Goal: Information Seeking & Learning: Understand process/instructions

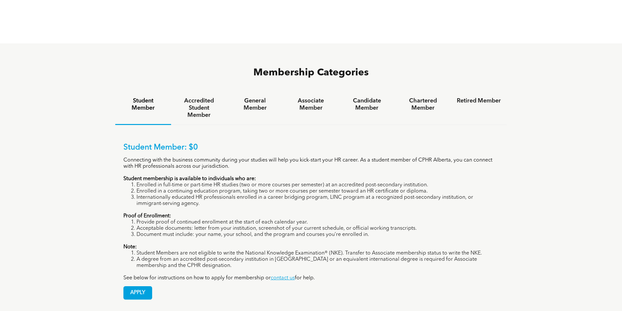
scroll to position [448, 0]
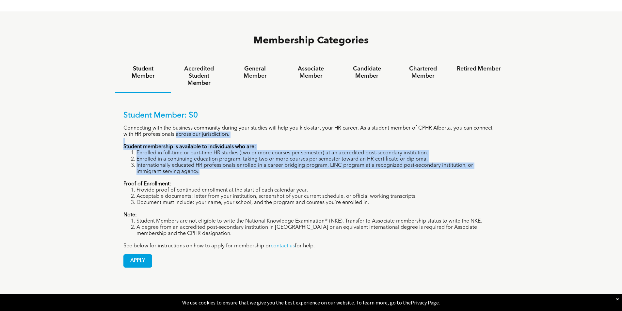
drag, startPoint x: 179, startPoint y: 112, endPoint x: 191, endPoint y: 153, distance: 42.2
click at [191, 153] on div "Student Member: $0 Connecting with the business community during your studies w…" at bounding box center [310, 180] width 375 height 138
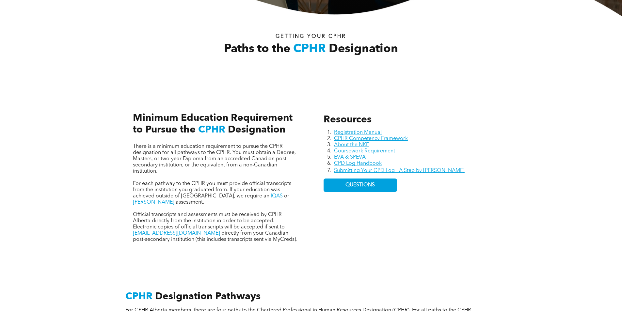
scroll to position [228, 0]
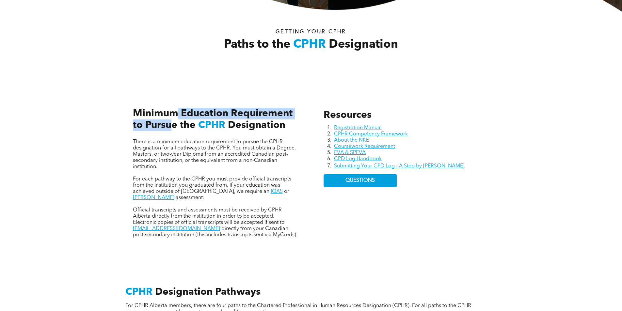
drag, startPoint x: 170, startPoint y: 123, endPoint x: 177, endPoint y: 112, distance: 13.3
click at [177, 112] on span "Minimum Education Requirement to Pursue the" at bounding box center [213, 120] width 160 height 22
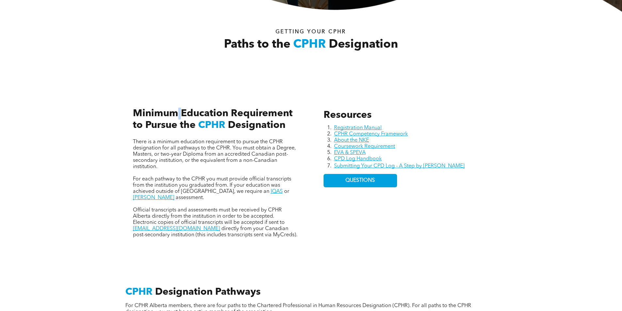
drag, startPoint x: 177, startPoint y: 112, endPoint x: 178, endPoint y: 118, distance: 6.6
click at [178, 118] on span "Minimum Education Requirement to Pursue the" at bounding box center [213, 120] width 160 height 22
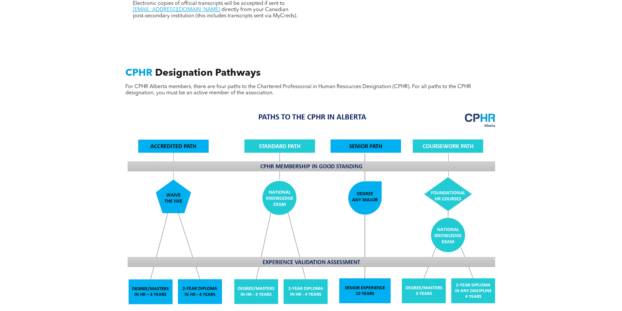
scroll to position [457, 0]
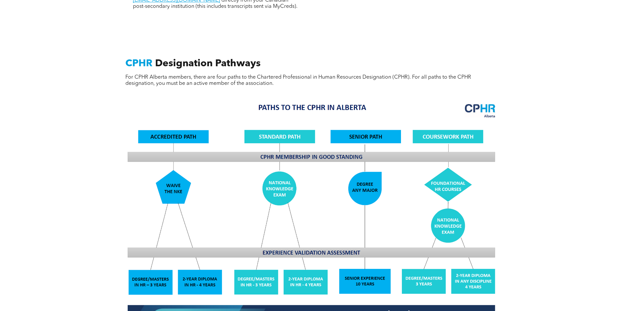
click at [99, 284] on div "CPHR Designation Pathways For CPHR Alberta members, there are four paths to the…" at bounding box center [311, 244] width 622 height 432
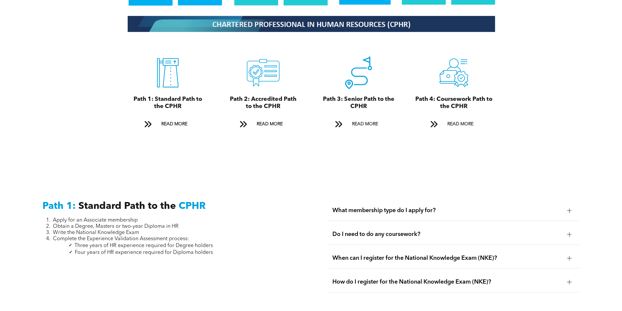
scroll to position [751, 0]
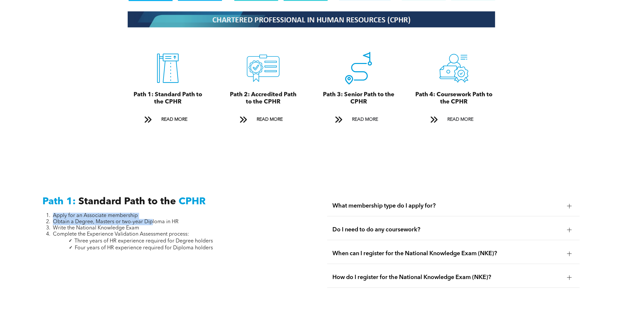
drag, startPoint x: 50, startPoint y: 207, endPoint x: 151, endPoint y: 216, distance: 101.3
click at [151, 216] on ol "Apply for an Associate membership Obtain a Degree, Masters or two-year Diploma …" at bounding box center [127, 225] width 170 height 25
click at [151, 219] on span "Obtain a Degree, Masters or two-year Diploma in HR" at bounding box center [116, 221] width 126 height 5
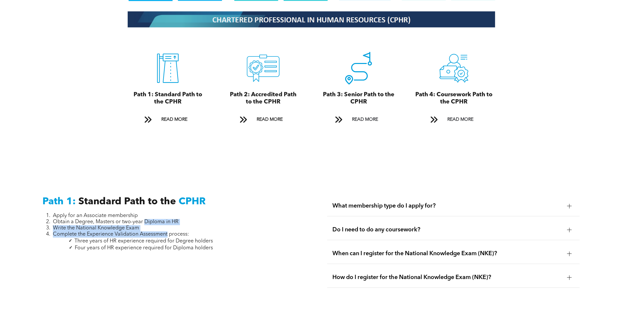
drag, startPoint x: 151, startPoint y: 216, endPoint x: 151, endPoint y: 226, distance: 9.8
click at [151, 226] on ol "Apply for an Associate membership Obtain a Degree, Masters or two-year Diploma …" at bounding box center [127, 225] width 170 height 25
click at [151, 232] on span "Complete the Experience Validation Assessment process:" at bounding box center [121, 234] width 136 height 5
drag, startPoint x: 139, startPoint y: 229, endPoint x: 75, endPoint y: 217, distance: 65.1
click at [76, 217] on ol "Apply for an Associate membership Obtain a Degree, Masters or two-year Diploma …" at bounding box center [127, 225] width 170 height 25
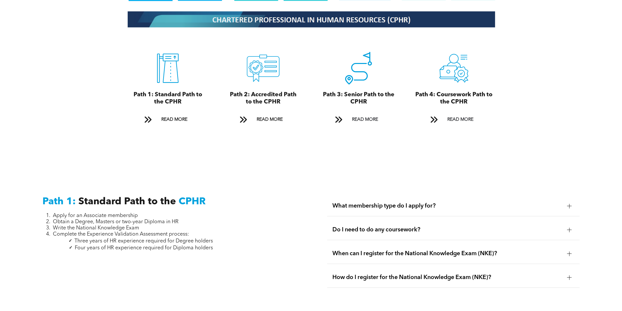
click at [75, 219] on span "Obtain a Degree, Masters or two-year Diploma in HR" at bounding box center [116, 221] width 126 height 5
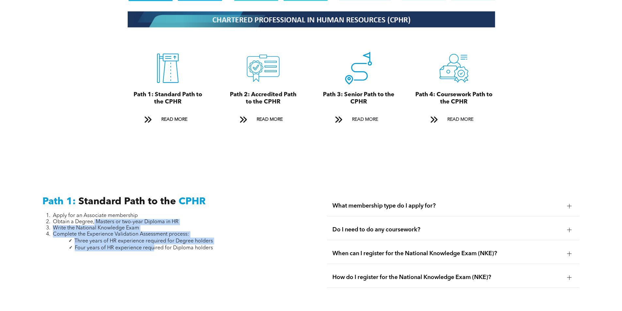
drag, startPoint x: 113, startPoint y: 224, endPoint x: 158, endPoint y: 243, distance: 48.9
click at [156, 242] on div "Apply for an Associate membership Obtain a Degree, Masters or two-year Diploma …" at bounding box center [127, 235] width 170 height 45
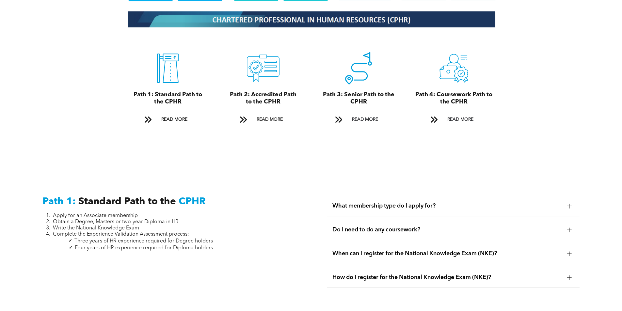
click at [158, 245] on span "Four years of HR experience required for Diploma holders" at bounding box center [144, 247] width 138 height 5
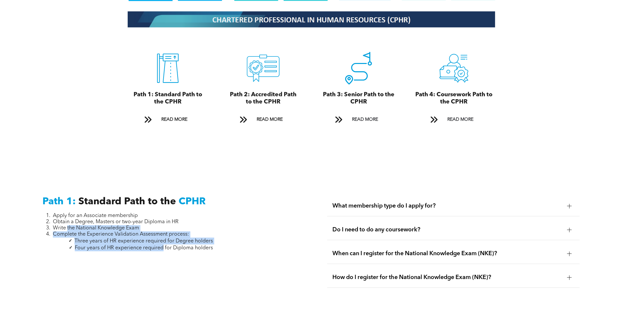
drag, startPoint x: 158, startPoint y: 243, endPoint x: 68, endPoint y: 222, distance: 92.6
click at [70, 222] on div "Apply for an Associate membership Obtain a Degree, Masters or two-year Diploma …" at bounding box center [127, 235] width 170 height 45
click at [68, 226] on span "Write the National Knowledge Exam" at bounding box center [96, 228] width 86 height 5
drag, startPoint x: 110, startPoint y: 229, endPoint x: 203, endPoint y: 244, distance: 94.6
click at [202, 244] on div "Apply for an Associate membership Obtain a Degree, Masters or two-year Diploma …" at bounding box center [127, 235] width 170 height 45
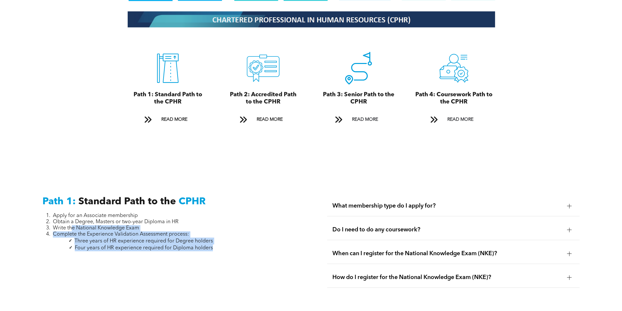
click at [203, 251] on p at bounding box center [127, 254] width 170 height 6
drag, startPoint x: 206, startPoint y: 240, endPoint x: 103, endPoint y: 223, distance: 103.6
click at [106, 224] on div "Apply for an Associate membership Obtain a Degree, Masters or two-year Diploma …" at bounding box center [127, 235] width 170 height 45
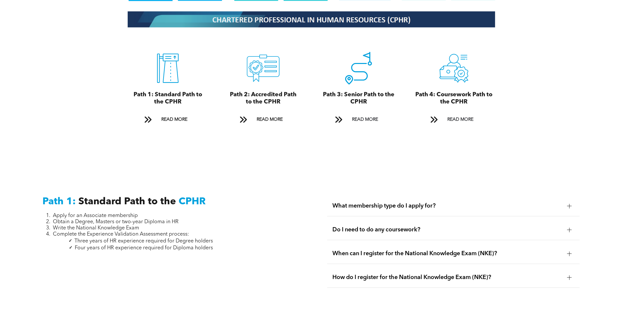
click at [103, 226] on span "Write the National Knowledge Exam" at bounding box center [96, 228] width 86 height 5
drag, startPoint x: 136, startPoint y: 241, endPoint x: 223, endPoint y: 245, distance: 86.9
click at [223, 245] on div "Path 1: Standard Path to the CPHR Apply for an Associate membership Obtain a De…" at bounding box center [168, 245] width 263 height 109
click at [224, 244] on div "Path 1: Standard Path to the CPHR Apply for an Associate membership Obtain a De…" at bounding box center [168, 245] width 263 height 109
drag, startPoint x: 212, startPoint y: 241, endPoint x: 74, endPoint y: 230, distance: 138.8
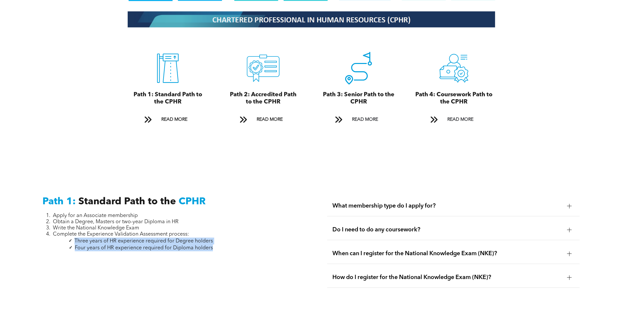
click at [74, 238] on ul "Three years of HR experience required for Degree holders Four years of HR exper…" at bounding box center [127, 245] width 170 height 14
click at [74, 238] on li "Three years of HR experience required for Degree holders" at bounding box center [133, 241] width 160 height 7
drag, startPoint x: 74, startPoint y: 230, endPoint x: 194, endPoint y: 241, distance: 120.3
click at [193, 242] on ul "Three years of HR experience required for Degree holders Four years of HR exper…" at bounding box center [127, 245] width 170 height 14
click at [194, 245] on span "Four years of HR experience required for Diploma holders" at bounding box center [144, 247] width 138 height 5
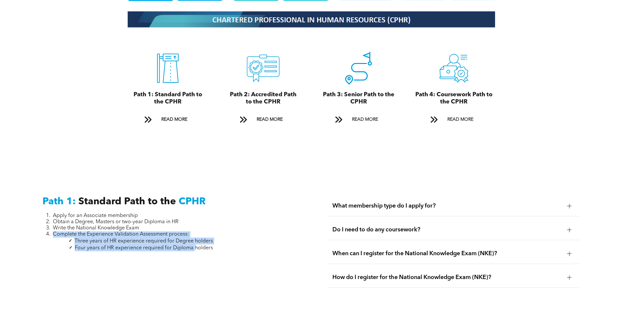
drag, startPoint x: 166, startPoint y: 240, endPoint x: 67, endPoint y: 227, distance: 100.5
click at [68, 227] on div "Apply for an Associate membership Obtain a Degree, Masters or two-year Diploma …" at bounding box center [127, 235] width 170 height 45
click at [66, 232] on span "Complete the Experience Validation Assessment process:" at bounding box center [121, 234] width 136 height 5
drag, startPoint x: 73, startPoint y: 224, endPoint x: 183, endPoint y: 239, distance: 111.0
click at [183, 239] on div "Apply for an Associate membership Obtain a Degree, Masters or two-year Diploma …" at bounding box center [127, 235] width 170 height 45
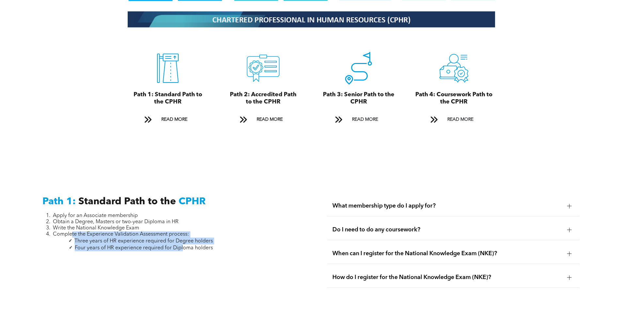
click at [183, 245] on span "Four years of HR experience required for Diploma holders" at bounding box center [144, 247] width 138 height 5
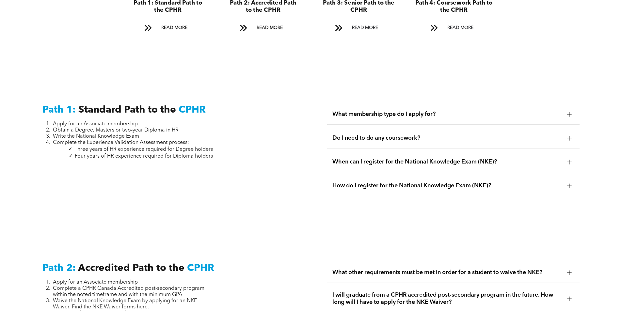
scroll to position [914, 0]
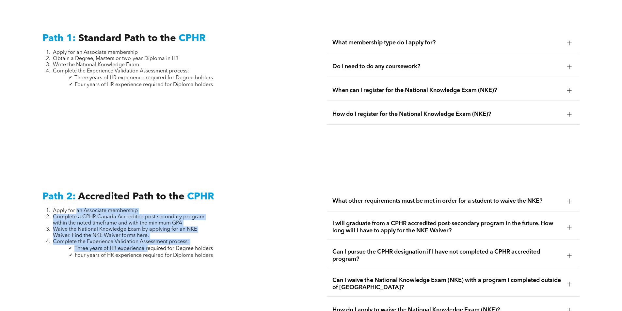
drag, startPoint x: 78, startPoint y: 204, endPoint x: 152, endPoint y: 245, distance: 84.1
click at [152, 244] on div "Apply for an Associate membership Complete a CPHR Canada Accredited post-second…" at bounding box center [127, 233] width 170 height 51
click at [150, 246] on span "Three years of HR experience required for Degree holders" at bounding box center [143, 248] width 138 height 5
